Goal: Task Accomplishment & Management: Use online tool/utility

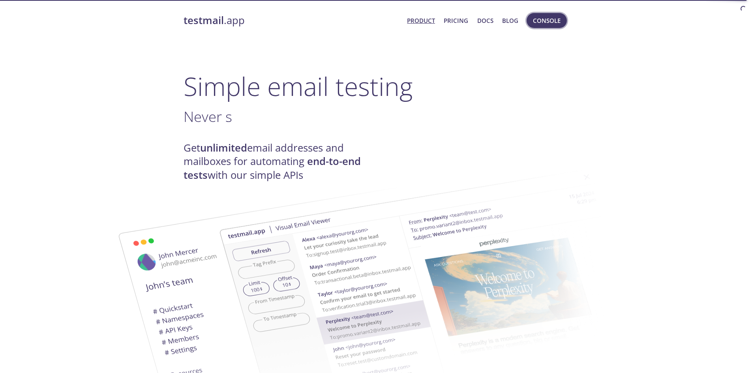
click at [552, 17] on span "Console" at bounding box center [547, 20] width 28 height 10
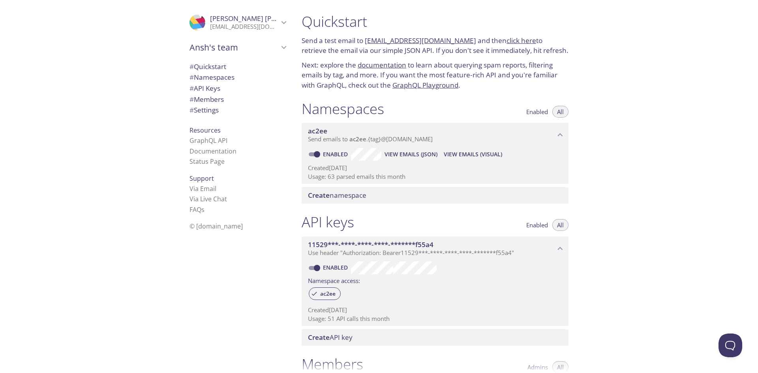
click at [464, 150] on span "View Emails (Visual)" at bounding box center [473, 154] width 58 height 9
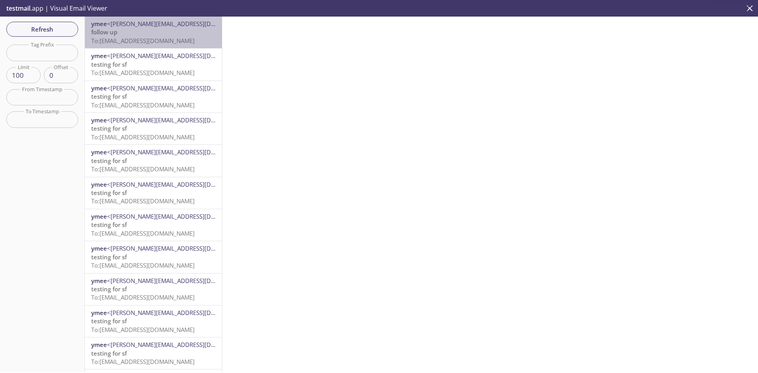
click at [176, 33] on p "follow up To: [EMAIL_ADDRESS][DOMAIN_NAME]" at bounding box center [153, 36] width 124 height 17
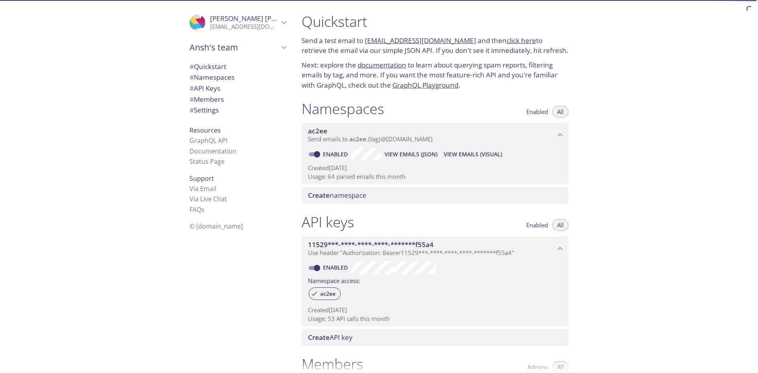
click at [430, 158] on span "View Emails (JSON)" at bounding box center [411, 154] width 53 height 9
